Goal: Navigation & Orientation: Find specific page/section

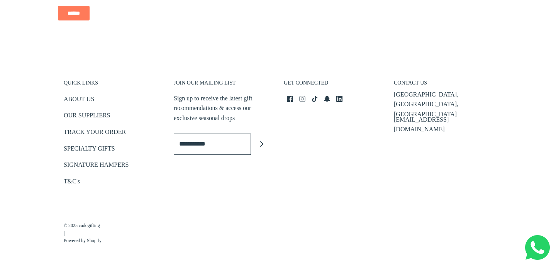
click at [304, 99] on icon "Instagram icon" at bounding box center [302, 99] width 6 height 6
click at [88, 98] on link "ABOUT US" at bounding box center [79, 100] width 31 height 13
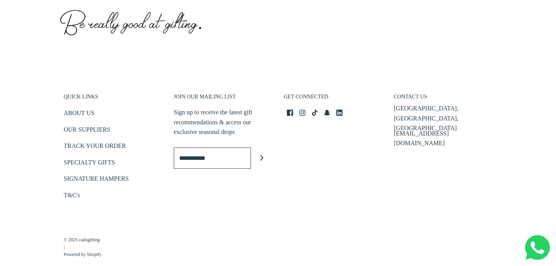
scroll to position [451, 0]
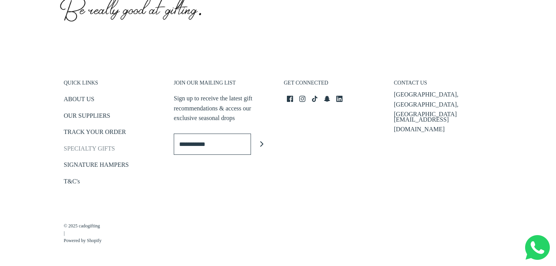
click at [97, 146] on link "SPECIALTY GIFTS" at bounding box center [89, 150] width 51 height 13
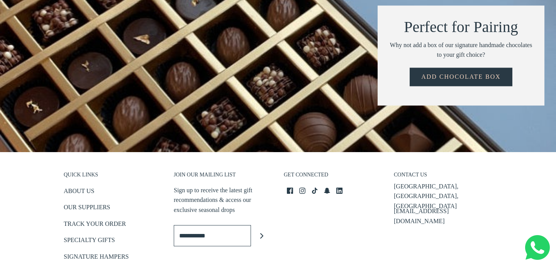
scroll to position [990, 0]
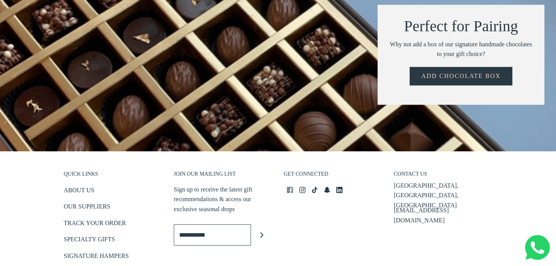
click at [290, 187] on icon "Facebook icon" at bounding box center [290, 190] width 6 height 6
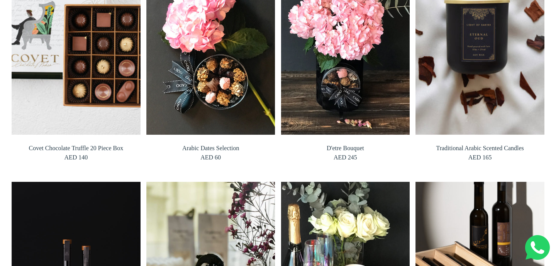
scroll to position [0, 0]
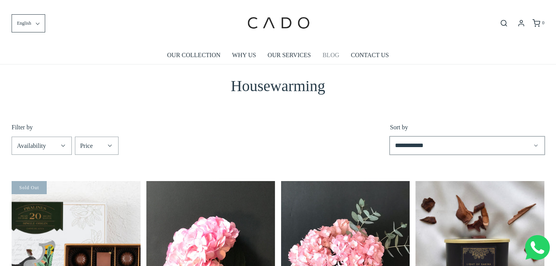
click at [333, 54] on link "BLOG" at bounding box center [331, 55] width 17 height 18
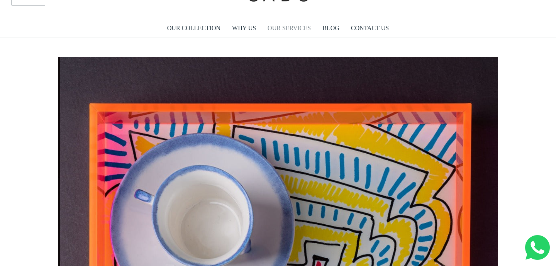
scroll to position [0, 3083]
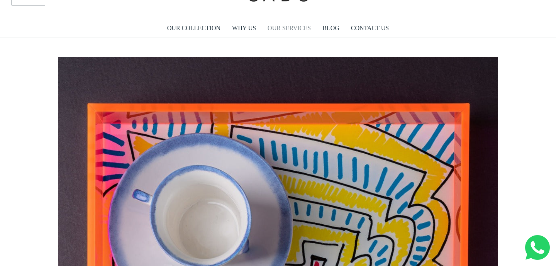
click at [294, 31] on link "OUR SERVICES" at bounding box center [289, 28] width 43 height 18
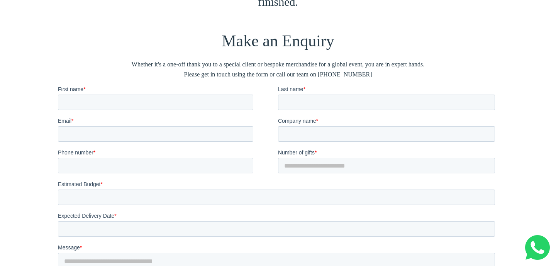
scroll to position [913, 0]
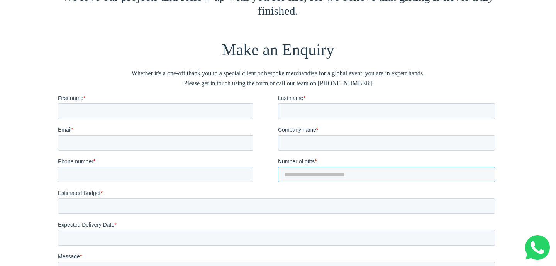
click at [305, 174] on input "*" at bounding box center [386, 174] width 217 height 15
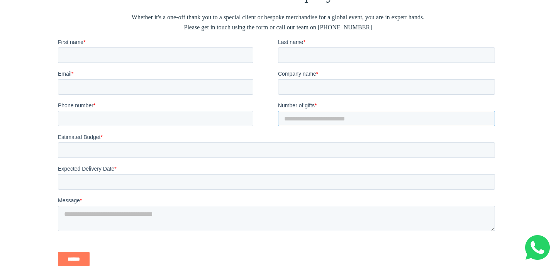
scroll to position [977, 0]
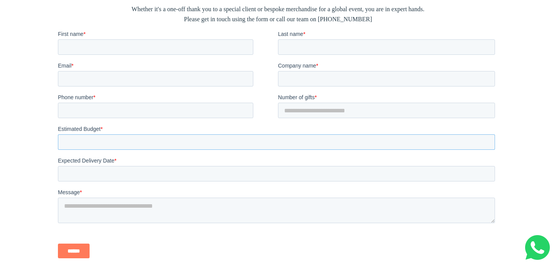
click at [186, 143] on input "Estimated Budget *" at bounding box center [276, 141] width 437 height 15
click at [486, 144] on input "**" at bounding box center [276, 141] width 437 height 15
click at [486, 140] on input "*" at bounding box center [276, 141] width 437 height 15
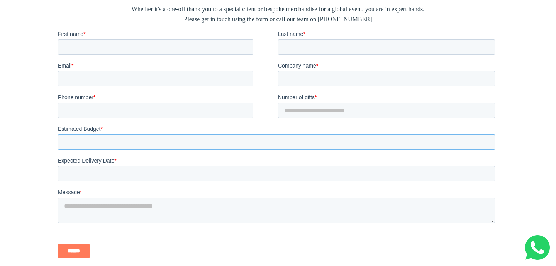
click at [486, 140] on input "*" at bounding box center [276, 141] width 437 height 15
click at [486, 144] on input "*" at bounding box center [276, 141] width 437 height 15
drag, startPoint x: 487, startPoint y: 145, endPoint x: 563, endPoint y: 180, distance: 84.2
type input "*"
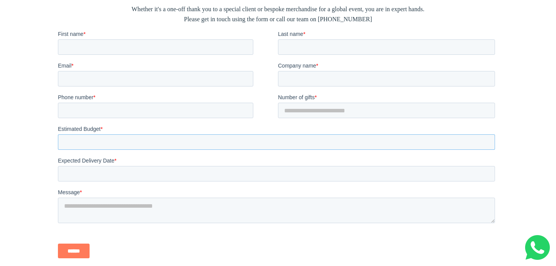
click at [487, 145] on input "*" at bounding box center [276, 141] width 437 height 15
click at [513, 151] on div "Make an Enquiry Whether it's a one-off thank you to a special client or bespoke…" at bounding box center [278, 145] width 556 height 350
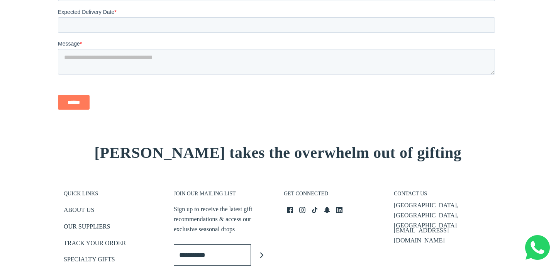
scroll to position [1127, 0]
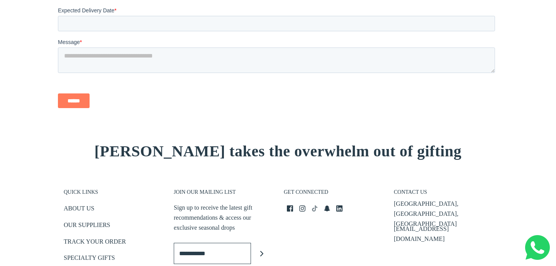
click at [314, 209] on icon "TikTok icon" at bounding box center [315, 209] width 6 height 6
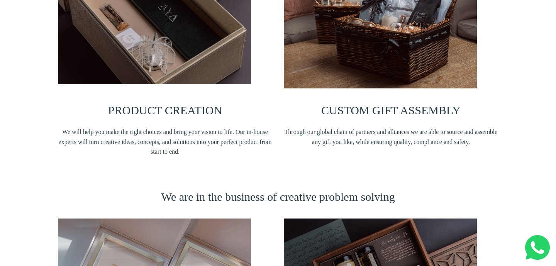
scroll to position [0, 0]
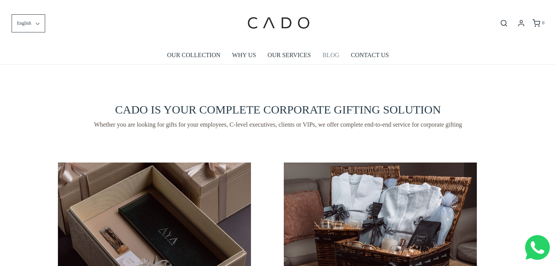
click at [335, 56] on link "BLOG" at bounding box center [331, 55] width 17 height 18
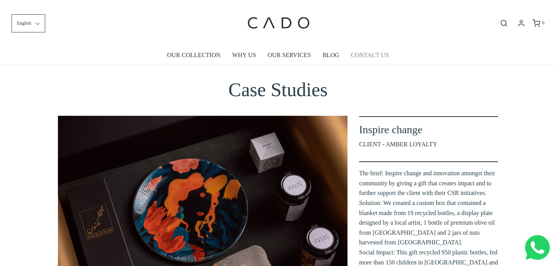
click at [374, 56] on link "CONTACT US" at bounding box center [370, 55] width 38 height 18
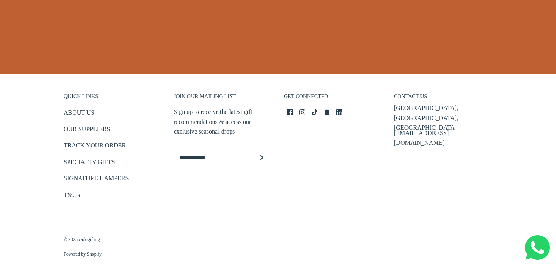
scroll to position [371, 0]
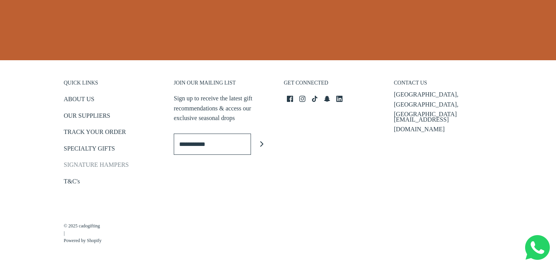
click at [96, 163] on link "SIGNATURE HAMPERS" at bounding box center [96, 166] width 65 height 13
